Goal: Check status: Check status

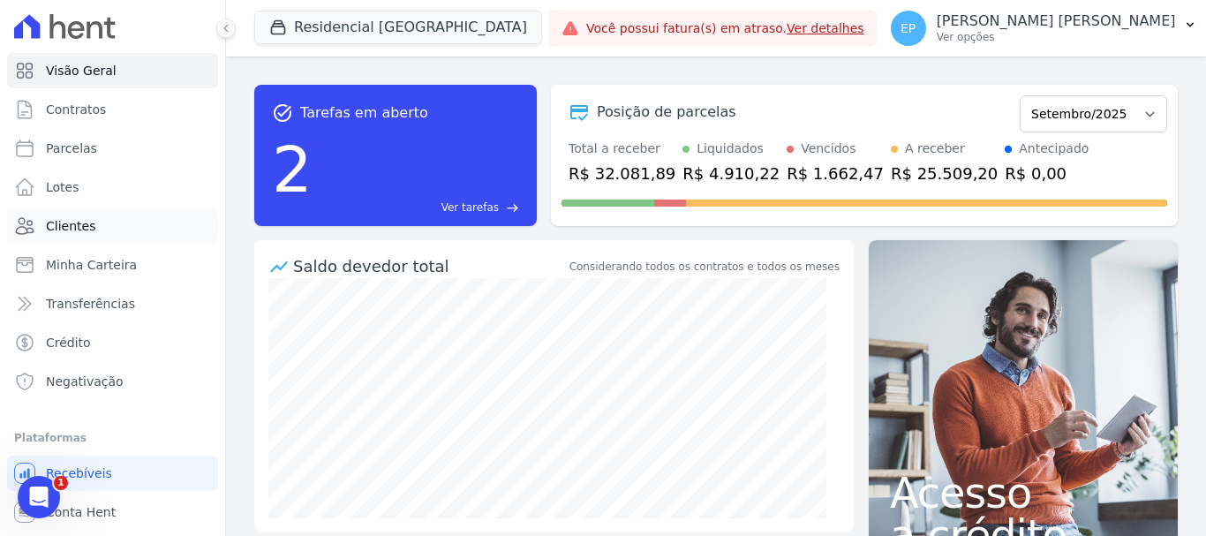
click at [79, 219] on span "Clientes" at bounding box center [70, 226] width 49 height 18
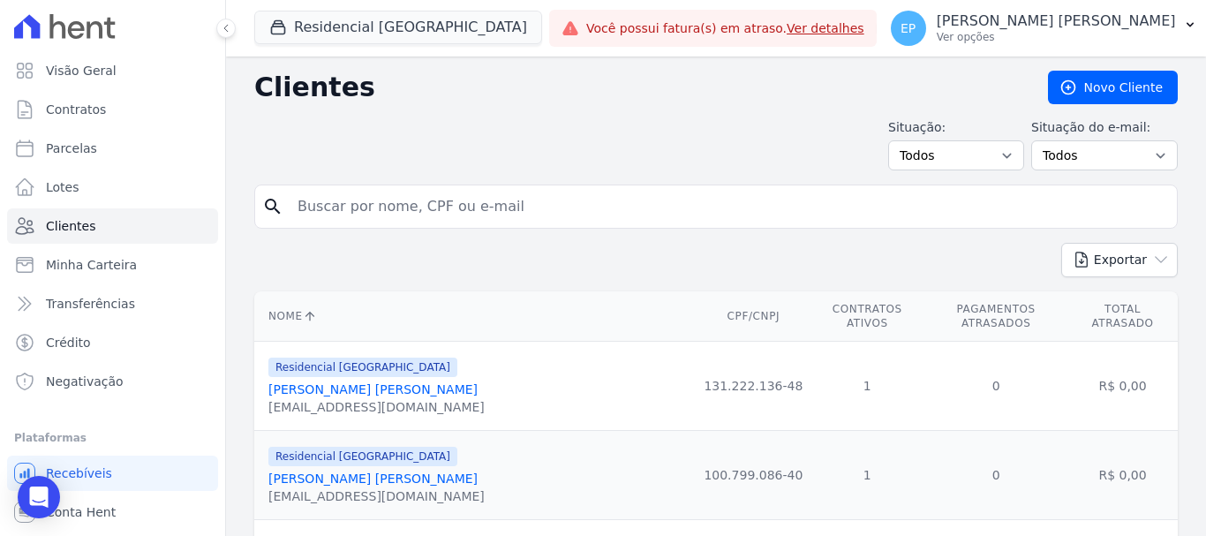
click at [322, 211] on input "search" at bounding box center [728, 206] width 883 height 35
click at [401, 204] on input "[PERSON_NAME]" at bounding box center [728, 206] width 883 height 35
type input "[PERSON_NAME]"
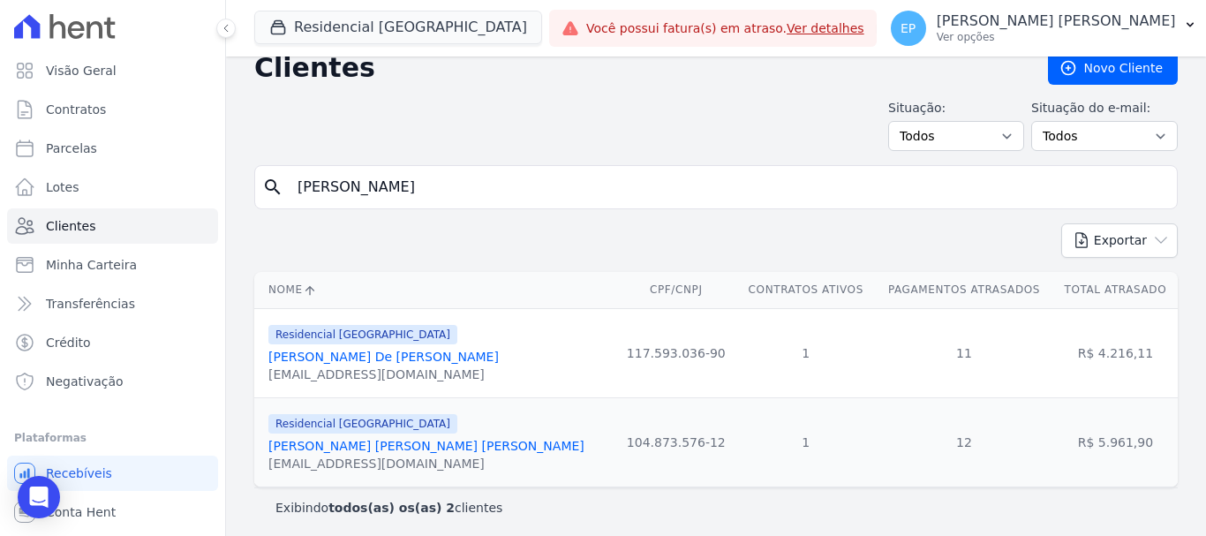
scroll to position [26, 0]
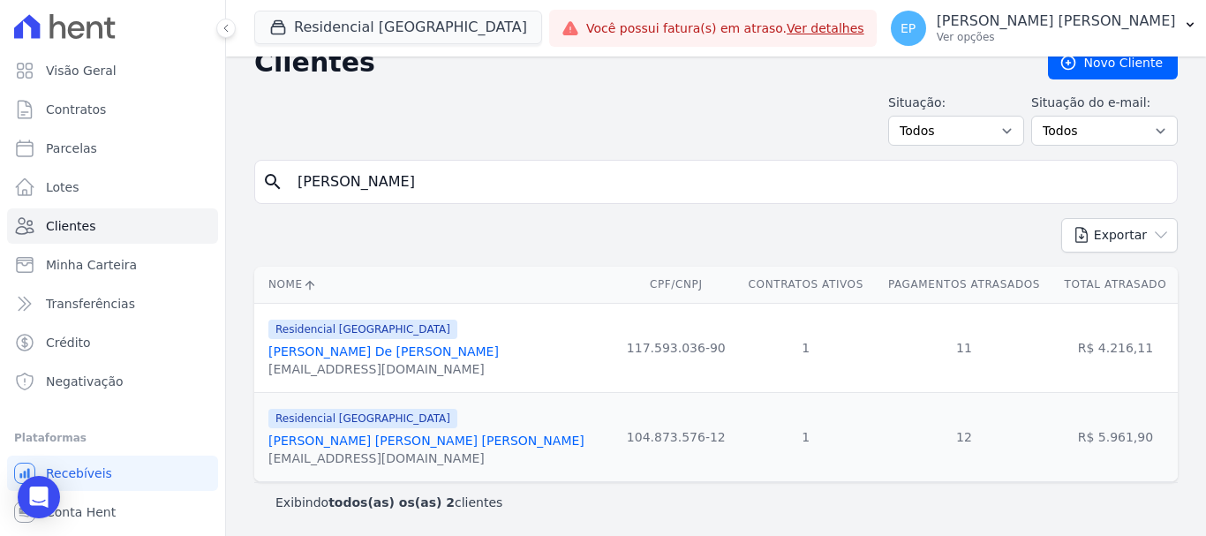
click at [393, 352] on link "[PERSON_NAME] De [PERSON_NAME]" at bounding box center [383, 351] width 230 height 14
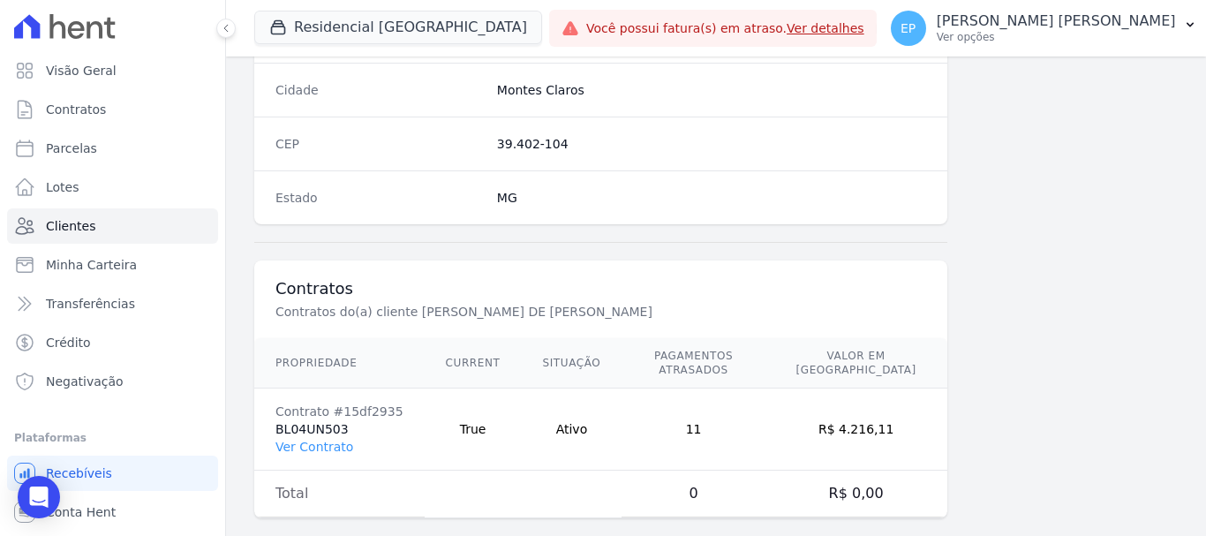
scroll to position [1116, 0]
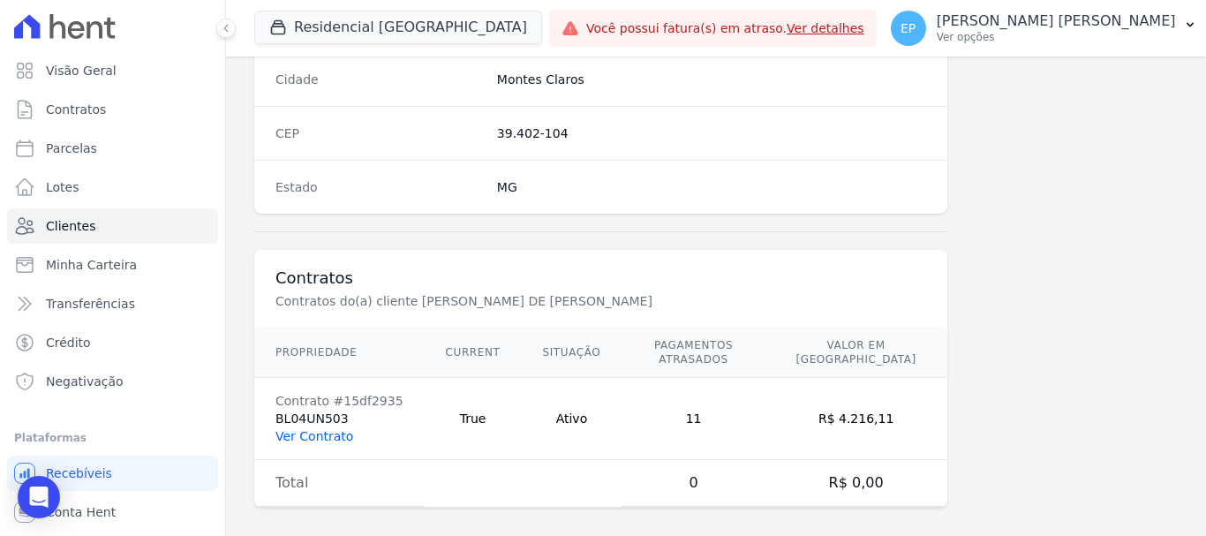
click at [322, 429] on link "Ver Contrato" at bounding box center [314, 436] width 78 height 14
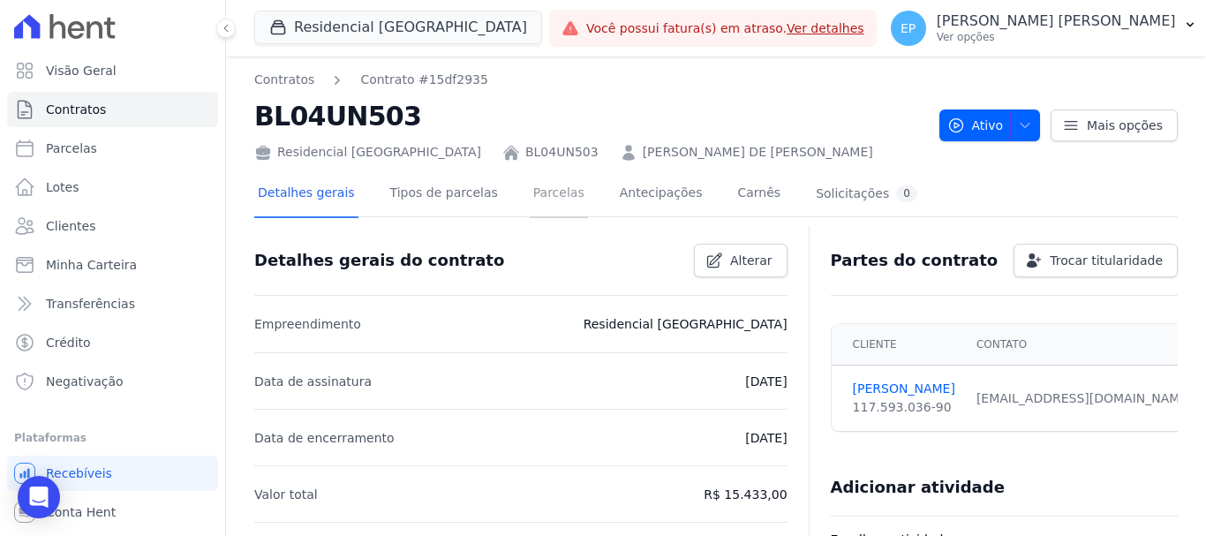
click at [530, 192] on link "Parcelas" at bounding box center [559, 194] width 58 height 47
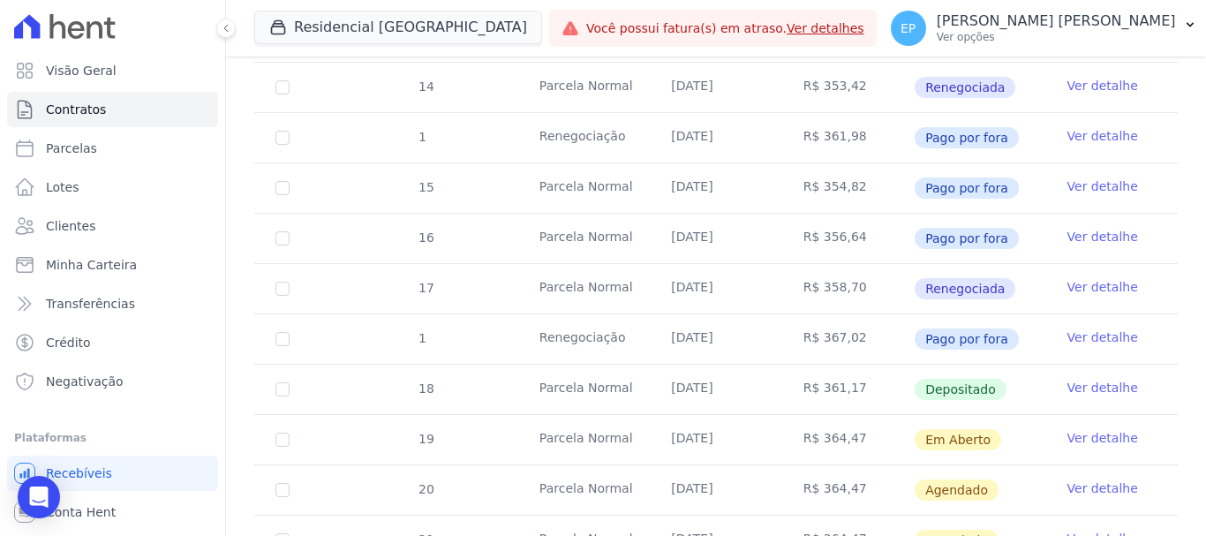
scroll to position [618, 0]
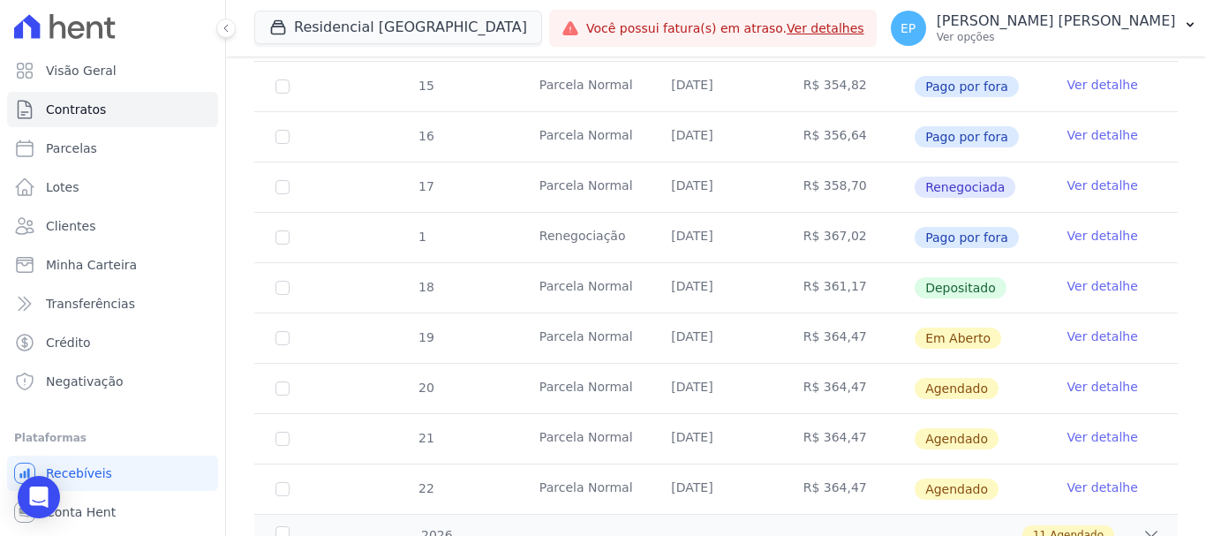
click at [1082, 277] on link "Ver detalhe" at bounding box center [1103, 286] width 71 height 18
click at [1093, 277] on link "Ver detalhe" at bounding box center [1103, 286] width 71 height 18
click at [1068, 277] on link "Ver detalhe" at bounding box center [1103, 286] width 71 height 18
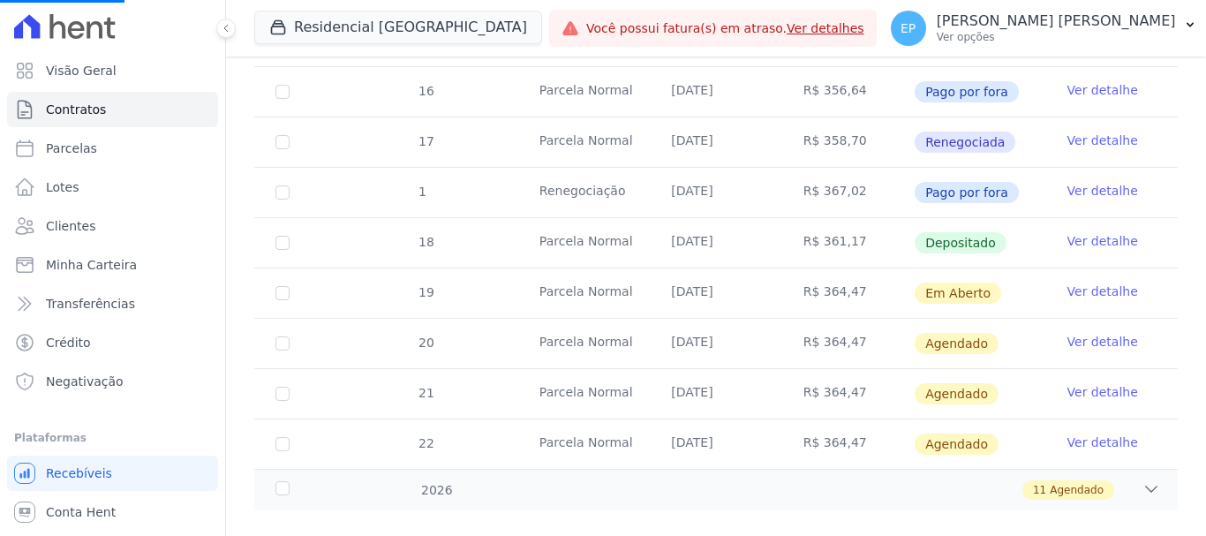
scroll to position [676, 0]
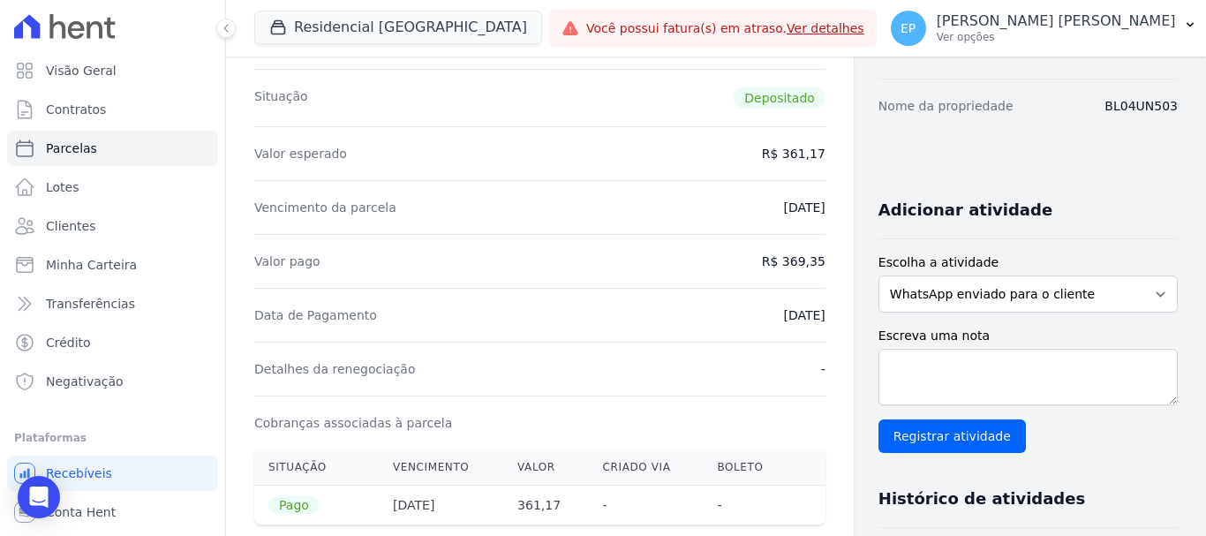
scroll to position [265, 0]
